Goal: Communication & Community: Answer question/provide support

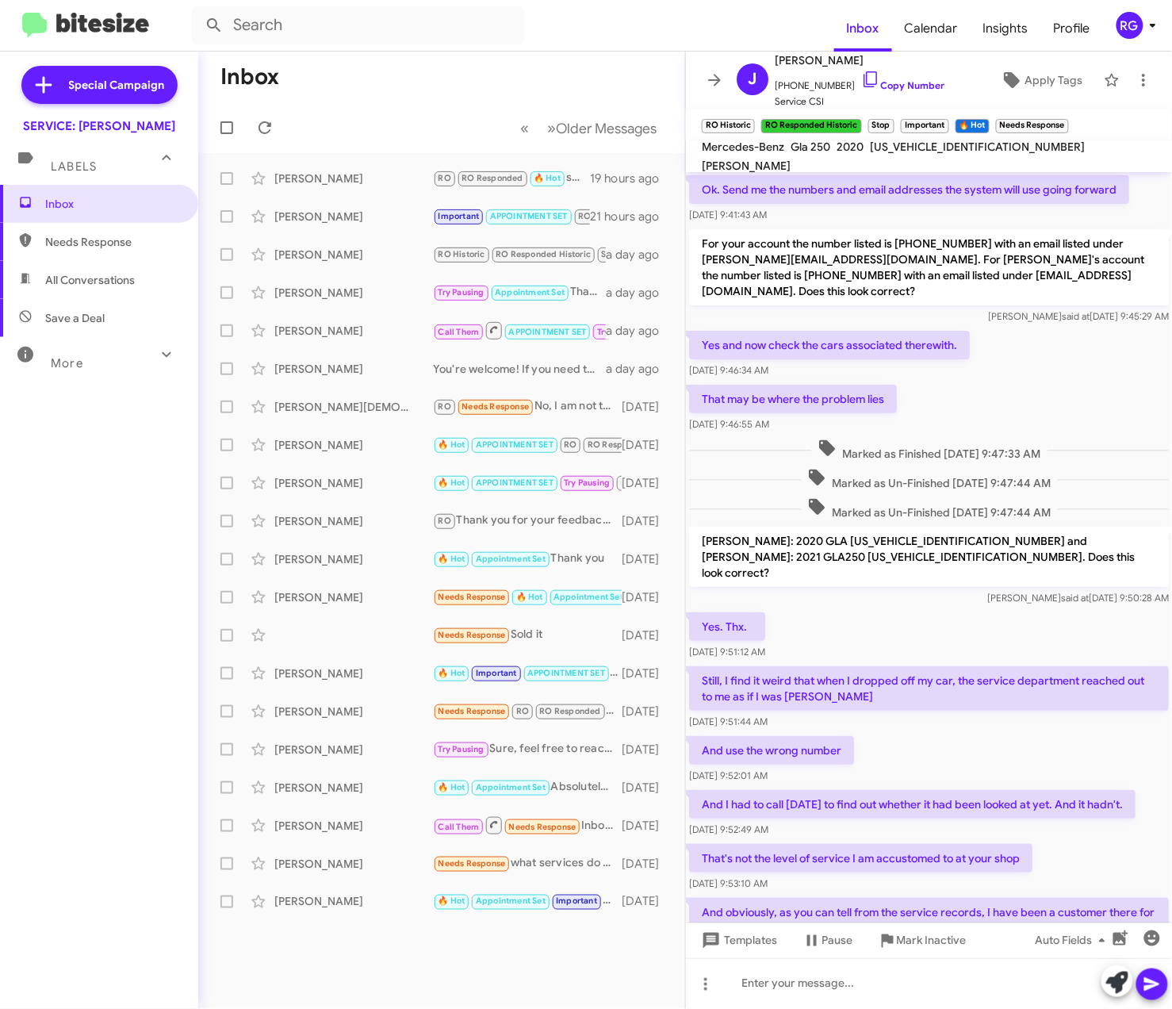
scroll to position [557, 0]
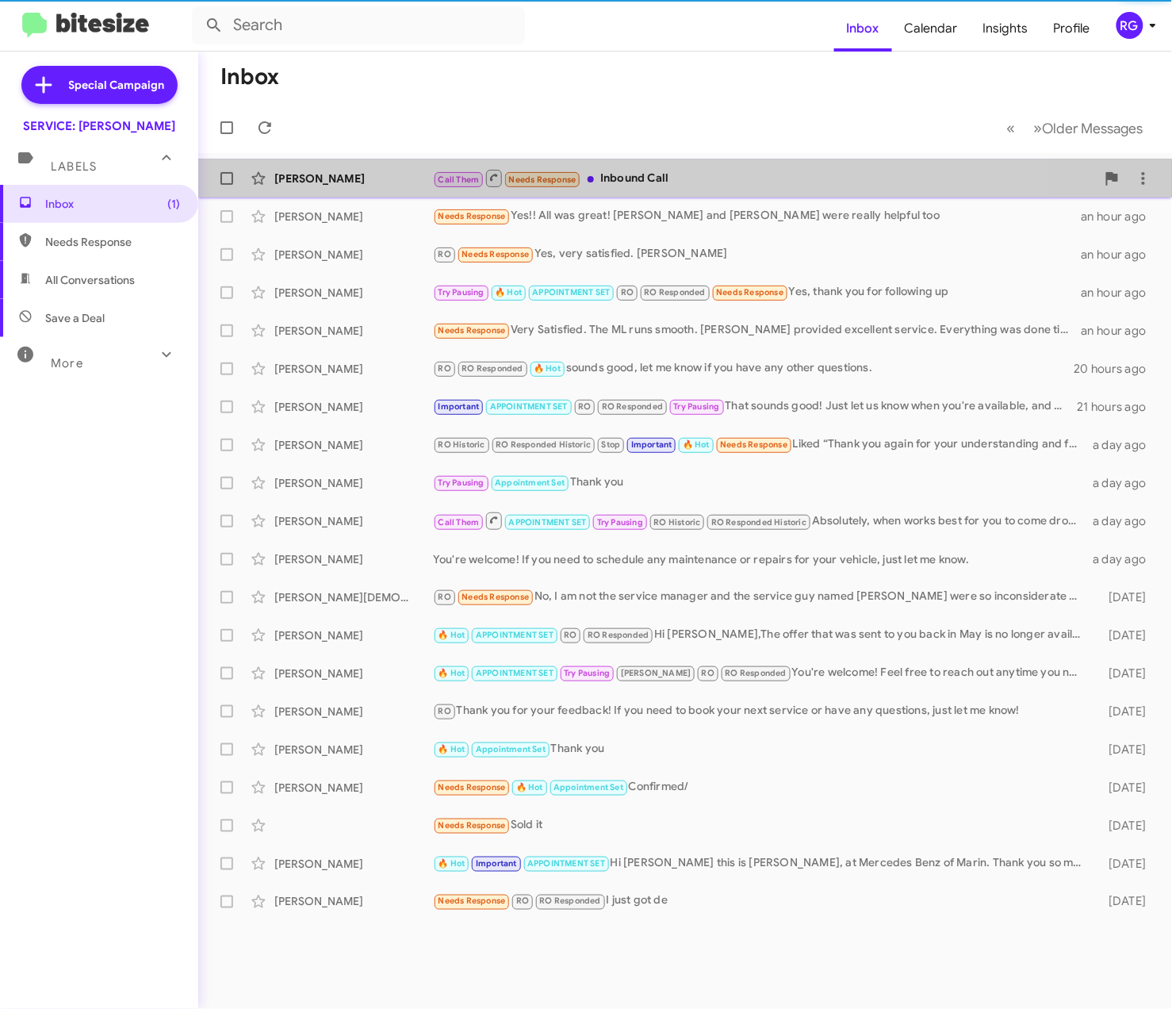
click at [406, 163] on div "Toto Dumay Call Them Needs Response Inbound Call 12 minutes ago" at bounding box center [685, 179] width 948 height 32
